Goal: Task Accomplishment & Management: Manage account settings

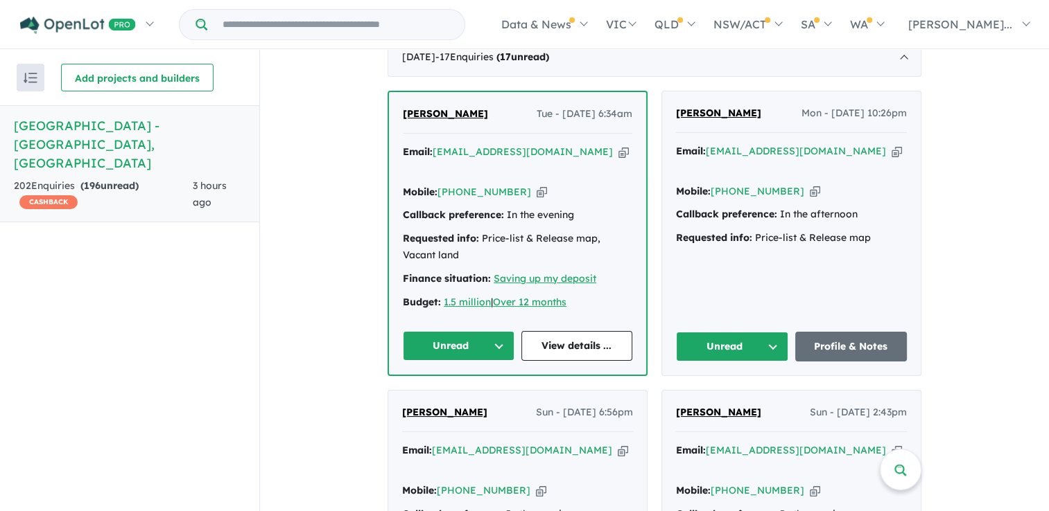
scroll to position [527, 0]
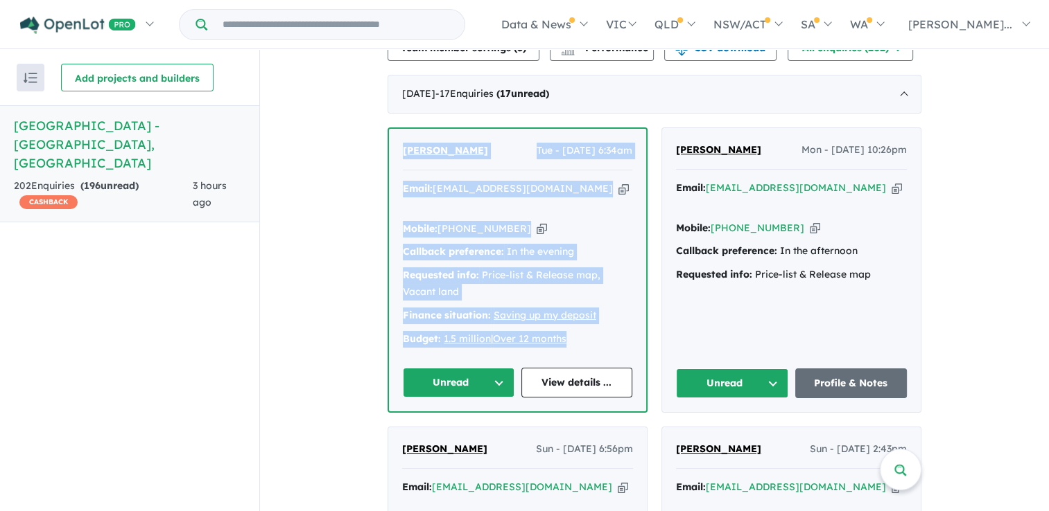
drag, startPoint x: 594, startPoint y: 340, endPoint x: 360, endPoint y: 152, distance: 300.2
drag, startPoint x: 360, startPoint y: 152, endPoint x: 438, endPoint y: 155, distance: 78.4
copy div "[PERSON_NAME] Tue - [DATE] 6:34am Email: [EMAIL_ADDRESS][DOMAIN_NAME] Copied! M…"
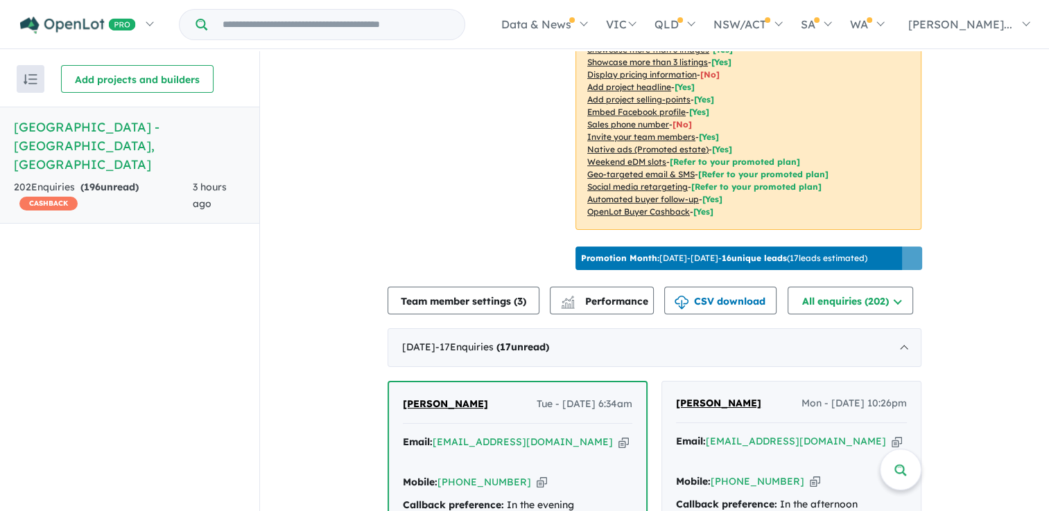
scroll to position [340, 0]
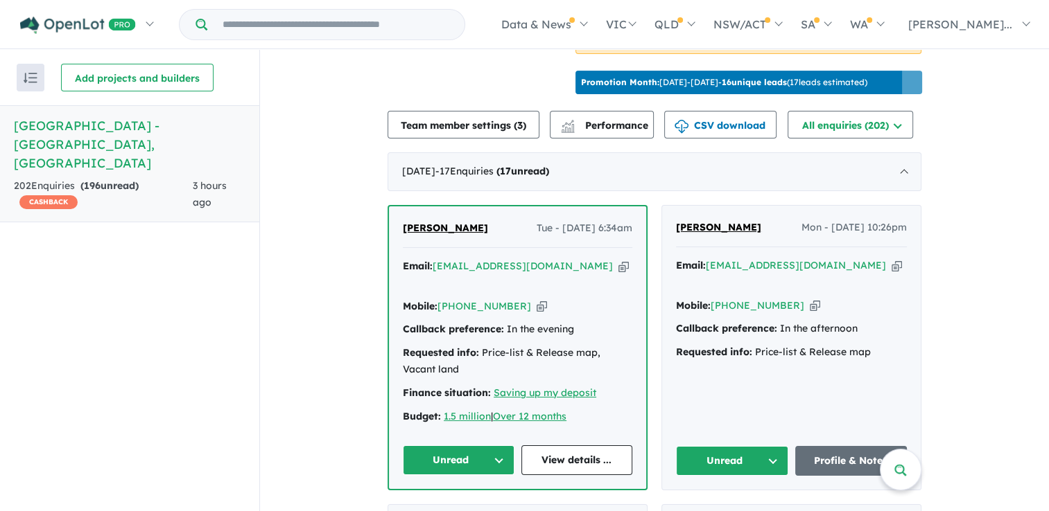
scroll to position [500, 0]
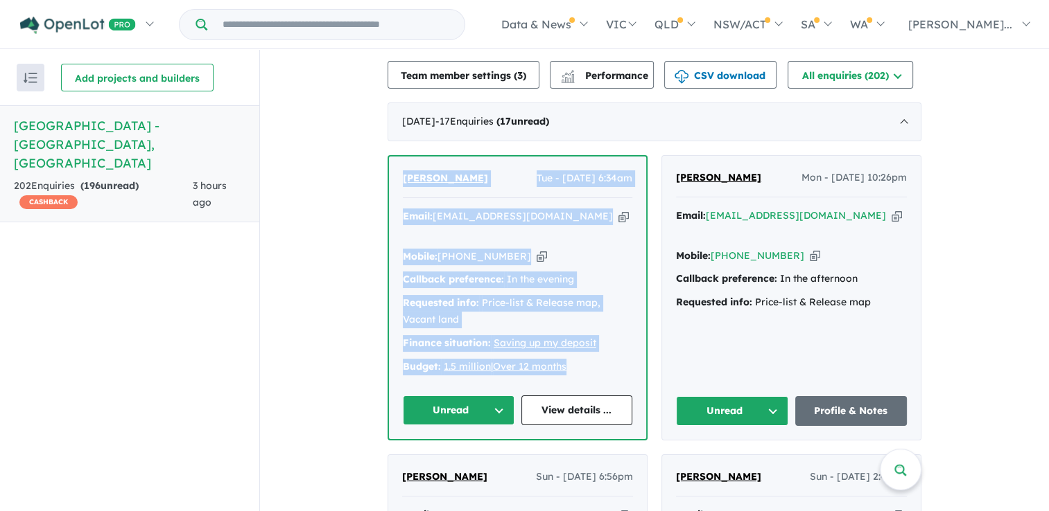
drag, startPoint x: 588, startPoint y: 366, endPoint x: 387, endPoint y: 185, distance: 270.4
click at [389, 185] on div "Raj Parmar Tue - 16/09/2025, 6:34am Email: raj01038214@gmail.com Copied! Mobile…" at bounding box center [517, 298] width 257 height 283
drag, startPoint x: 387, startPoint y: 185, endPoint x: 401, endPoint y: 187, distance: 14.0
copy div "[PERSON_NAME] Tue - [DATE] 6:34am Email: [EMAIL_ADDRESS][DOMAIN_NAME] Copied! M…"
